Goal: Complete application form

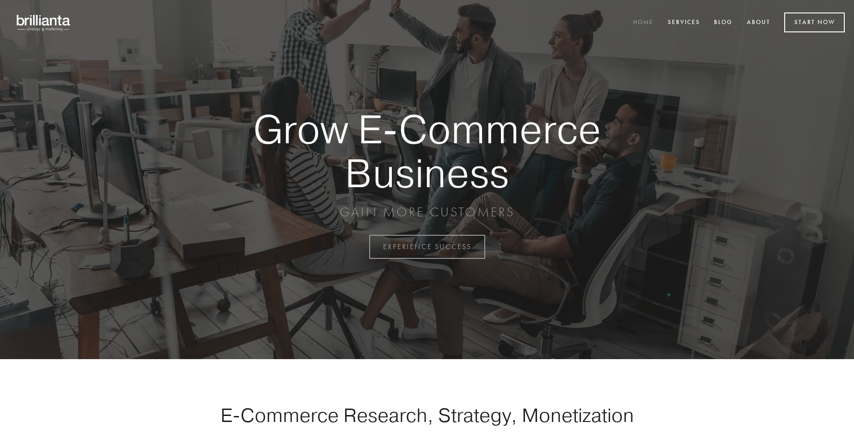
scroll to position [2423, 0]
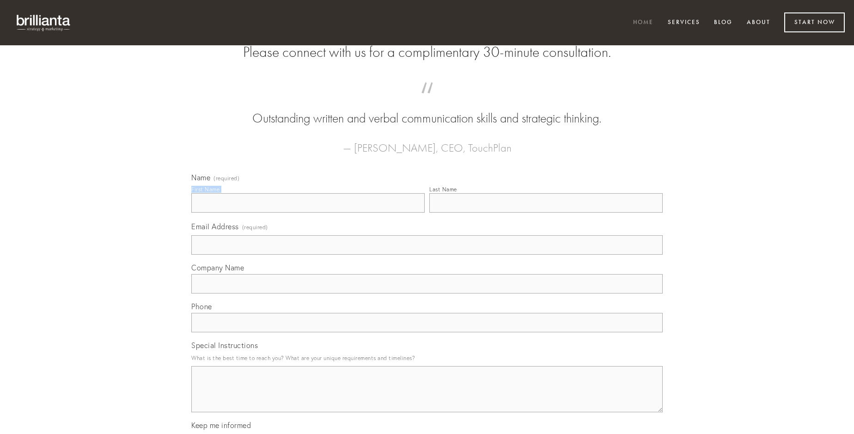
type input "[PERSON_NAME]"
click at [546, 213] on input "Last Name" at bounding box center [545, 202] width 233 height 19
type input "[PERSON_NAME]"
click at [427, 255] on input "Email Address (required)" at bounding box center [427, 244] width 472 height 19
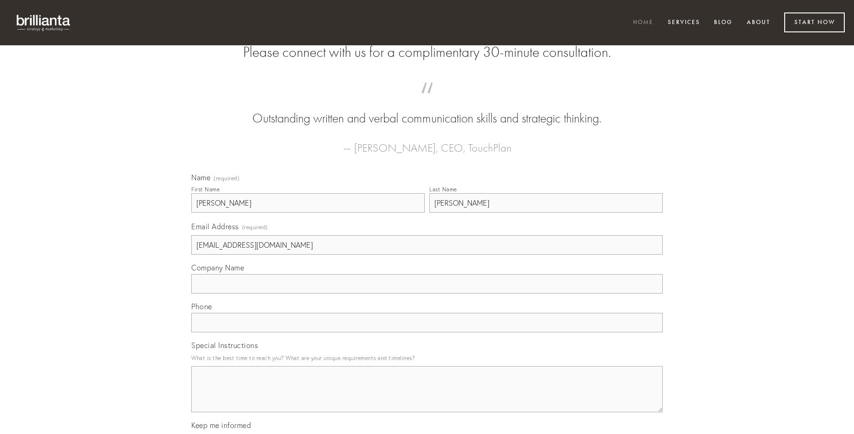
type input "[EMAIL_ADDRESS][DOMAIN_NAME]"
click at [427, 294] on input "Company Name" at bounding box center [427, 283] width 472 height 19
type input "sursum"
click at [427, 332] on input "text" at bounding box center [427, 322] width 472 height 19
click at [427, 398] on textarea "Special Instructions" at bounding box center [427, 389] width 472 height 46
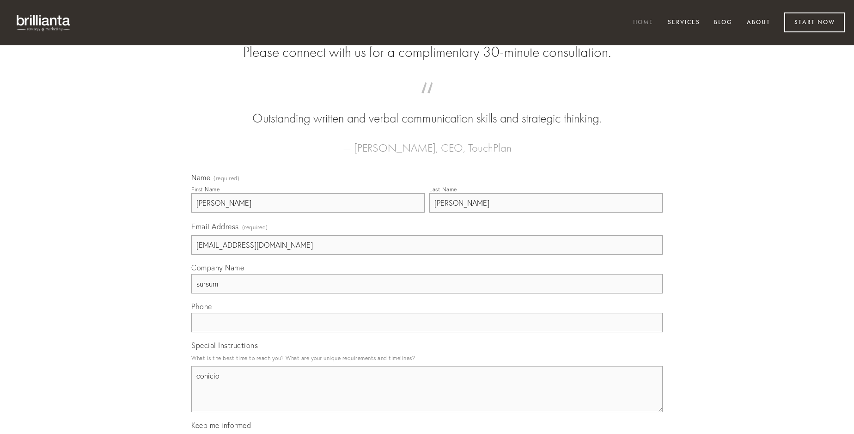
type textarea "conicio"
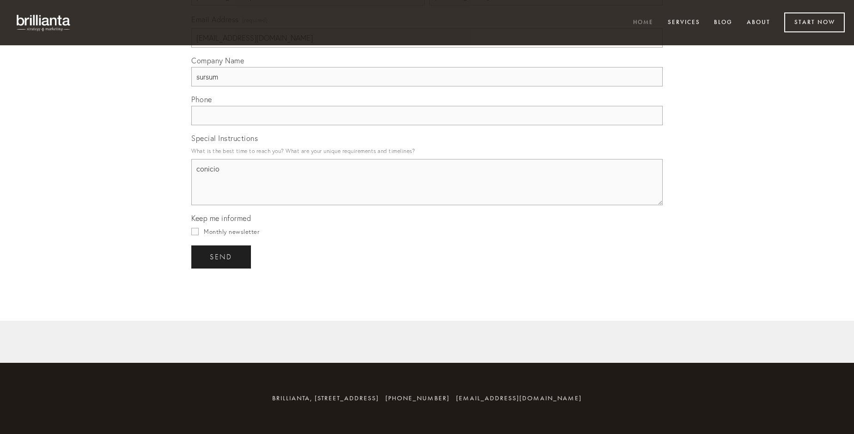
click at [222, 257] on span "send" at bounding box center [221, 257] width 23 height 8
